Goal: Find specific page/section: Find specific page/section

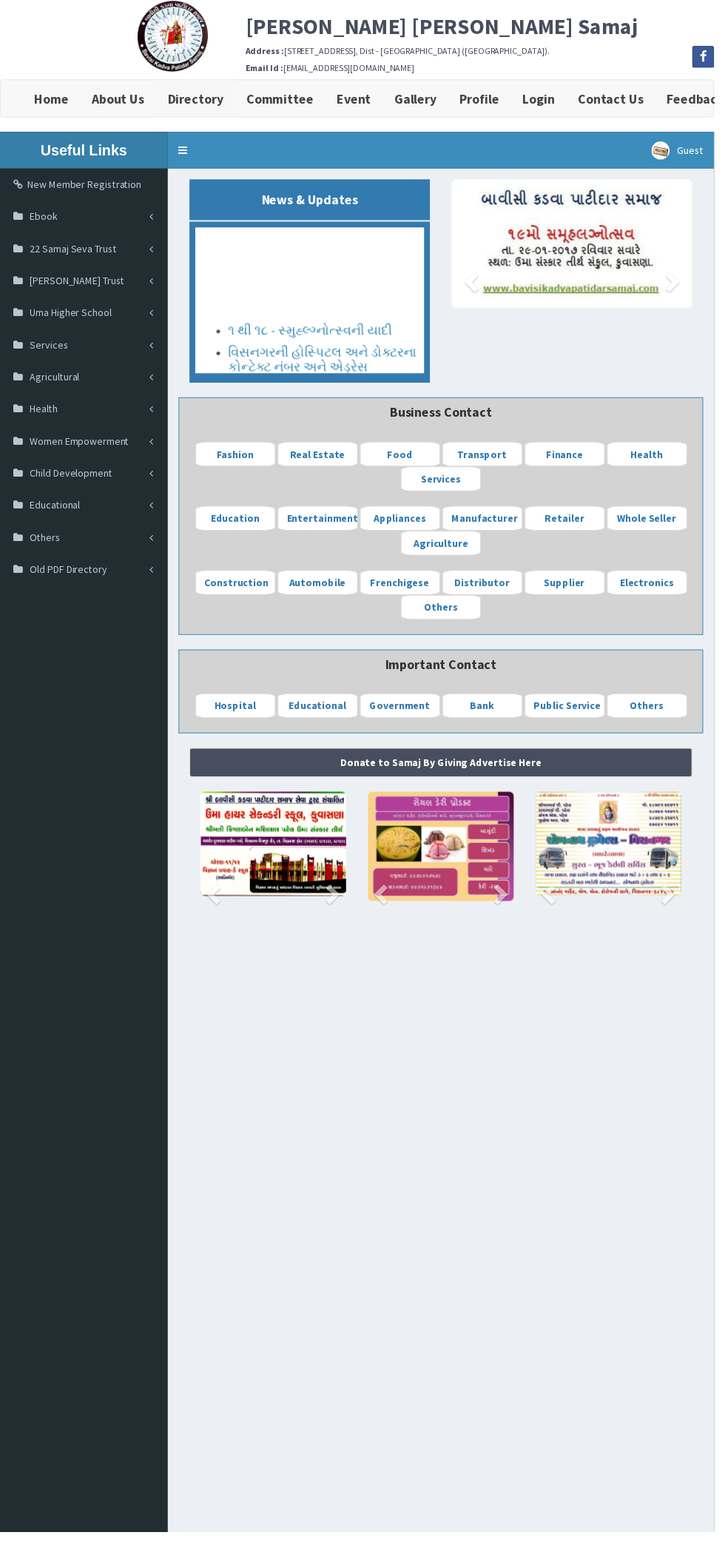
click at [201, 98] on b "Directory" at bounding box center [198, 100] width 56 height 17
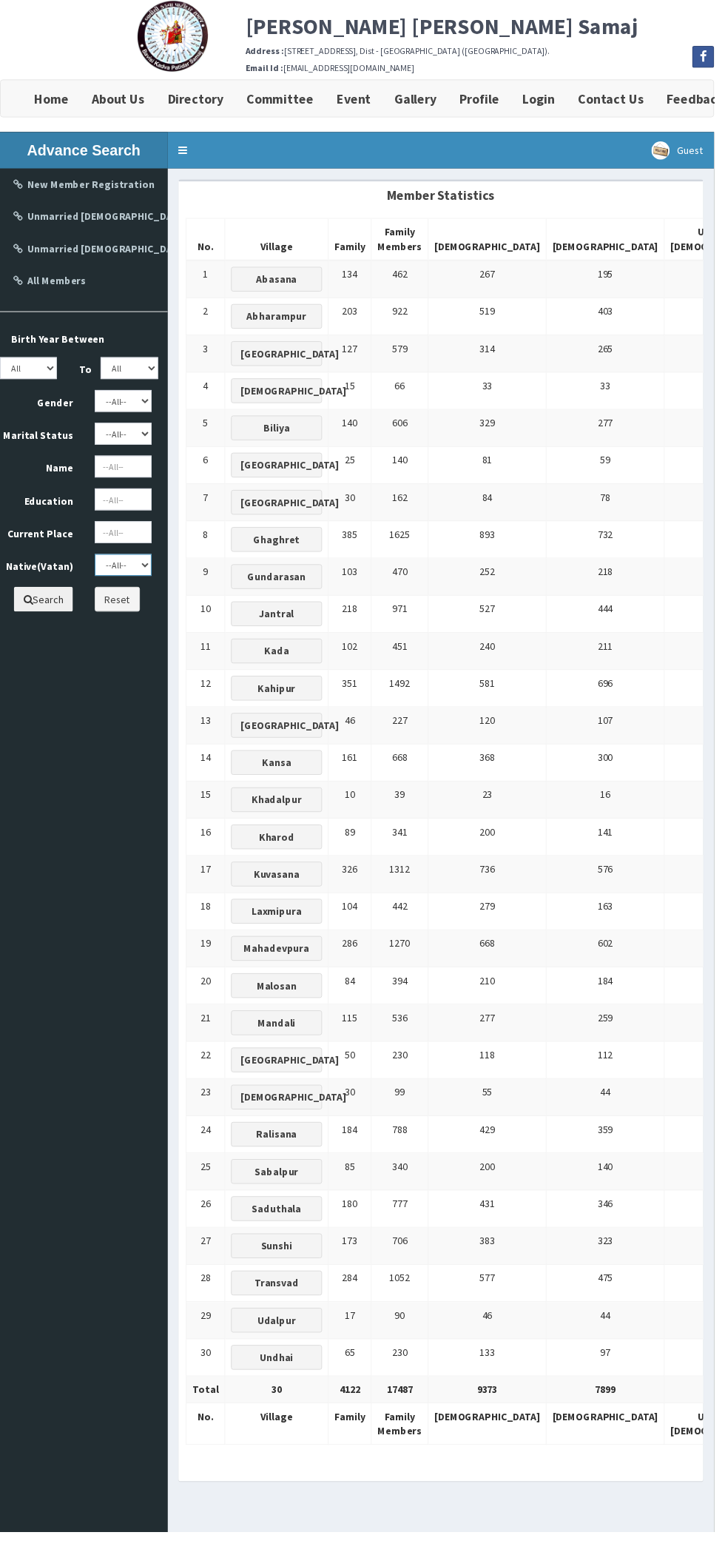
click at [121, 565] on select "--All-- Abasana Bamanava Abharampur Bakarpur [GEOGRAPHIC_DATA] [GEOGRAPHIC_DATA…" at bounding box center [125, 573] width 58 height 22
select select "Biliya"
click at [96, 562] on select "--All-- Abasana Bamanava Abharampur Bakarpur [GEOGRAPHIC_DATA] [GEOGRAPHIC_DATA…" at bounding box center [125, 573] width 58 height 22
click at [47, 614] on button "Search" at bounding box center [44, 608] width 60 height 25
